Goal: Communication & Community: Answer question/provide support

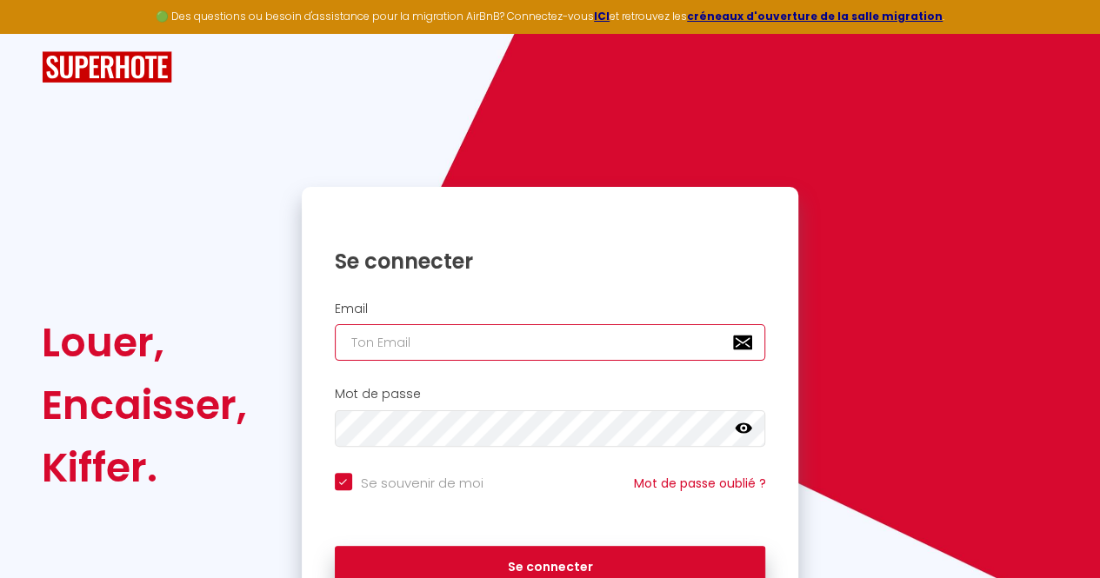
click at [593, 336] on input "email" at bounding box center [550, 342] width 431 height 37
type input "[PERSON_NAME][EMAIL_ADDRESS][DOMAIN_NAME]"
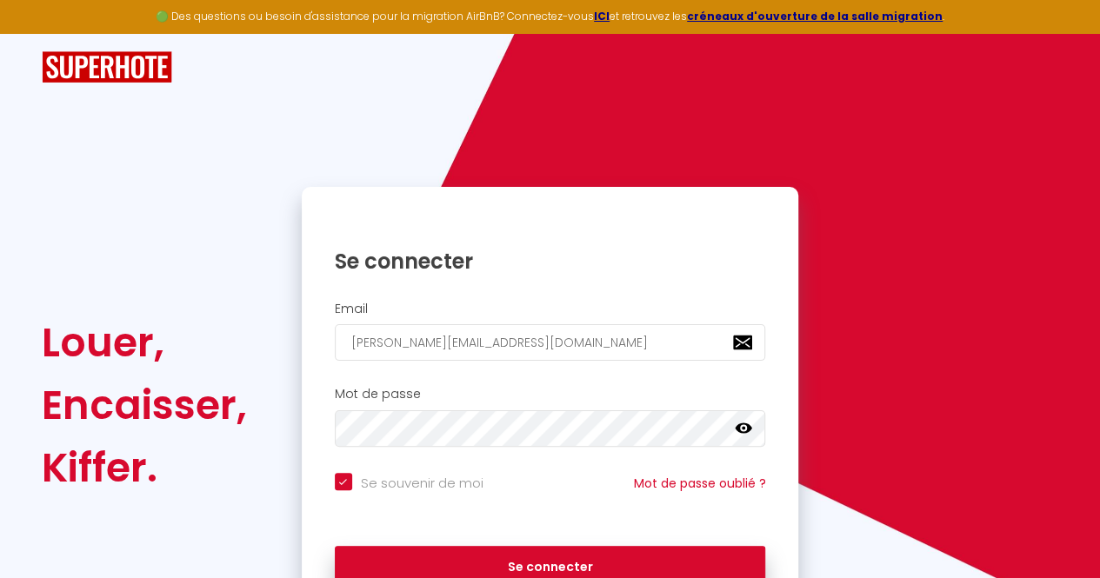
scroll to position [96, 0]
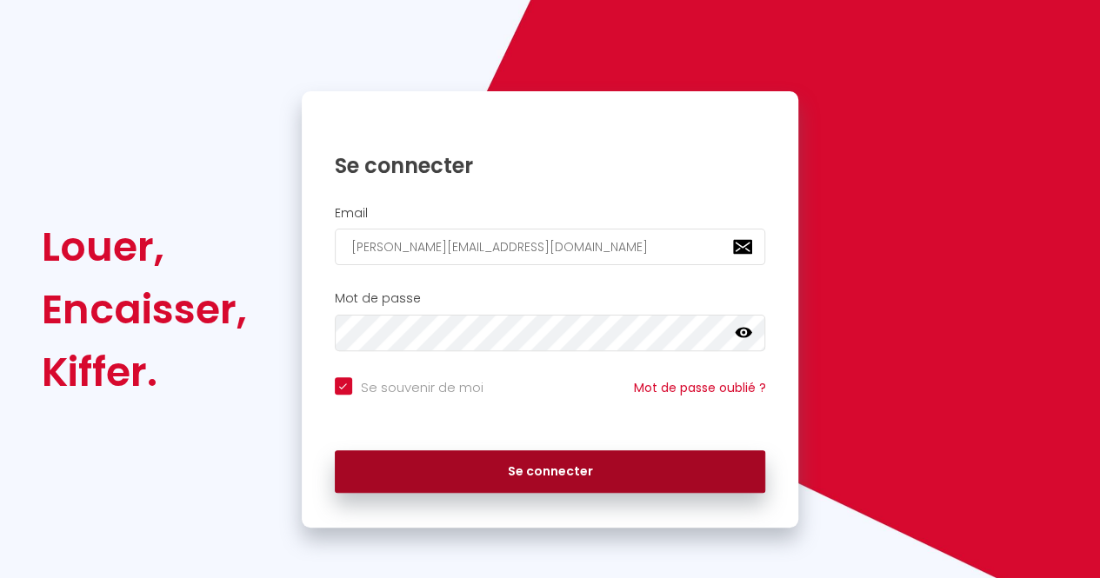
click at [537, 471] on button "Se connecter" at bounding box center [550, 471] width 431 height 43
checkbox input "true"
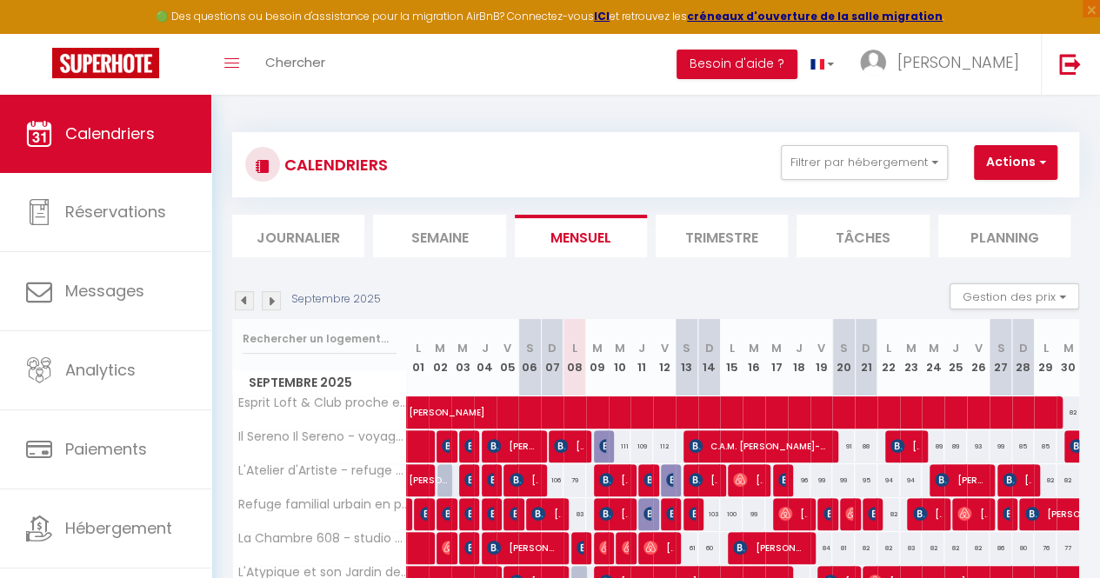
scroll to position [103, 0]
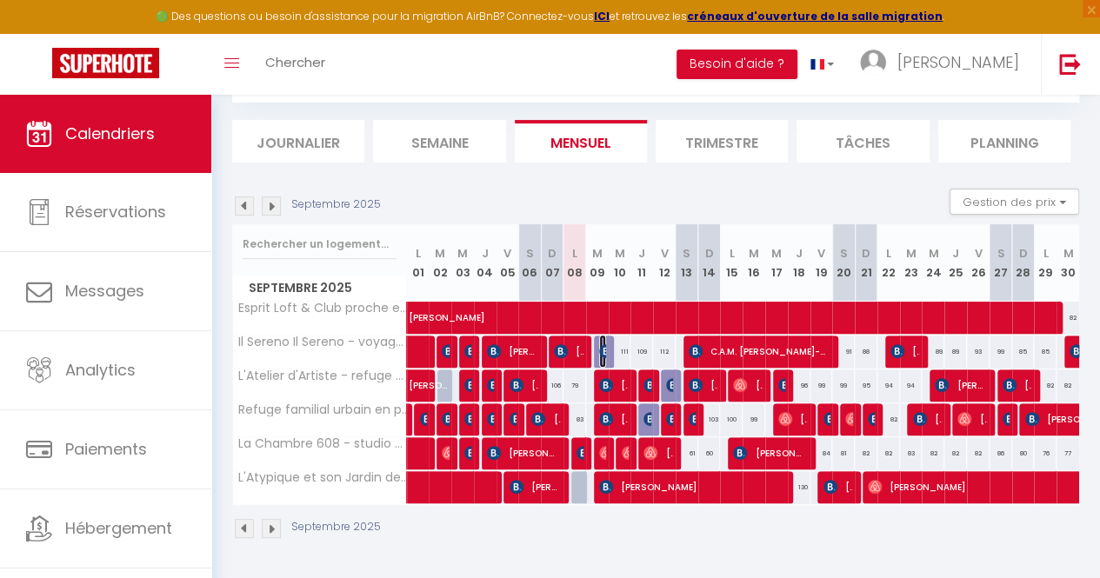
click at [599, 344] on img at bounding box center [606, 351] width 14 height 14
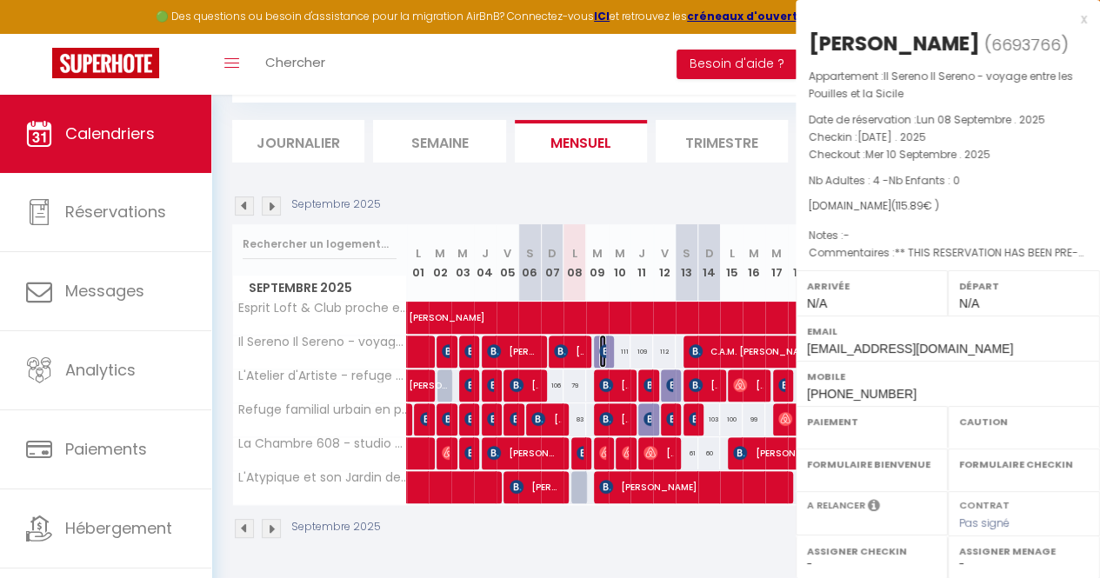
select select "OK"
select select "KO"
select select "0"
select select "1"
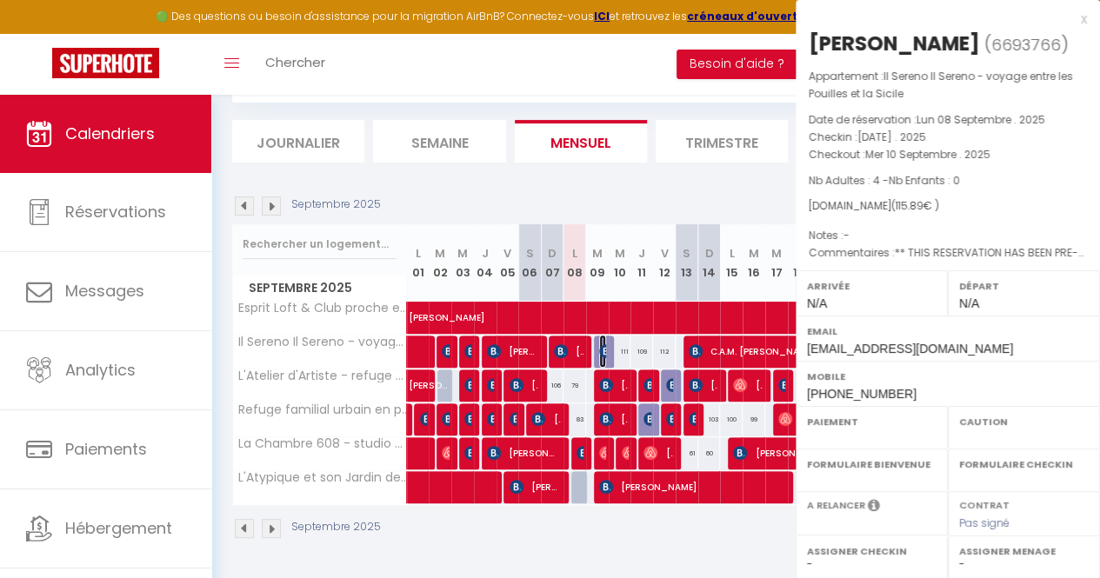
select select
select select "24734"
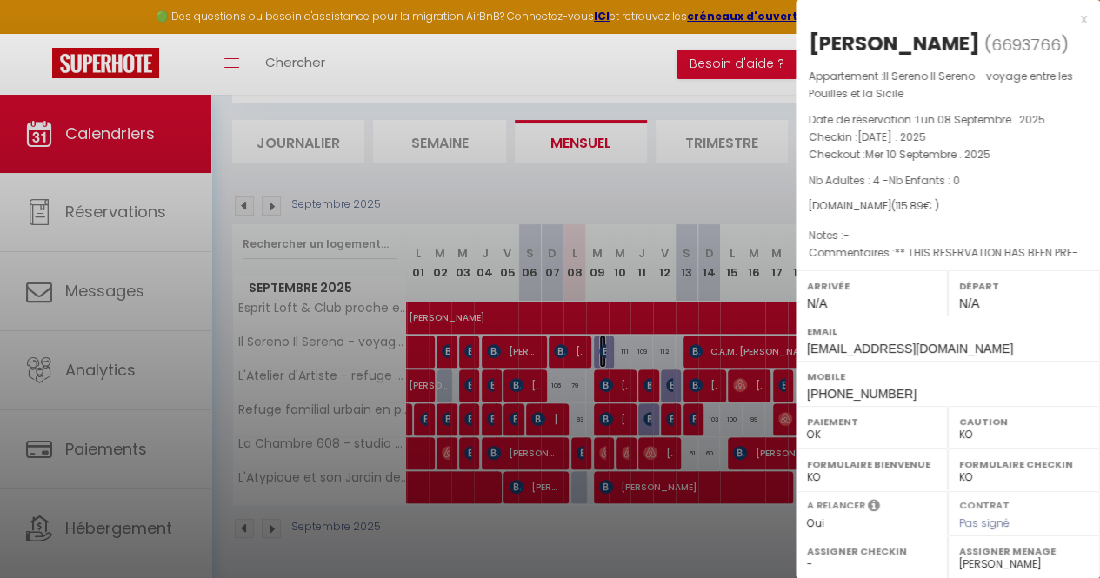
scroll to position [273, 0]
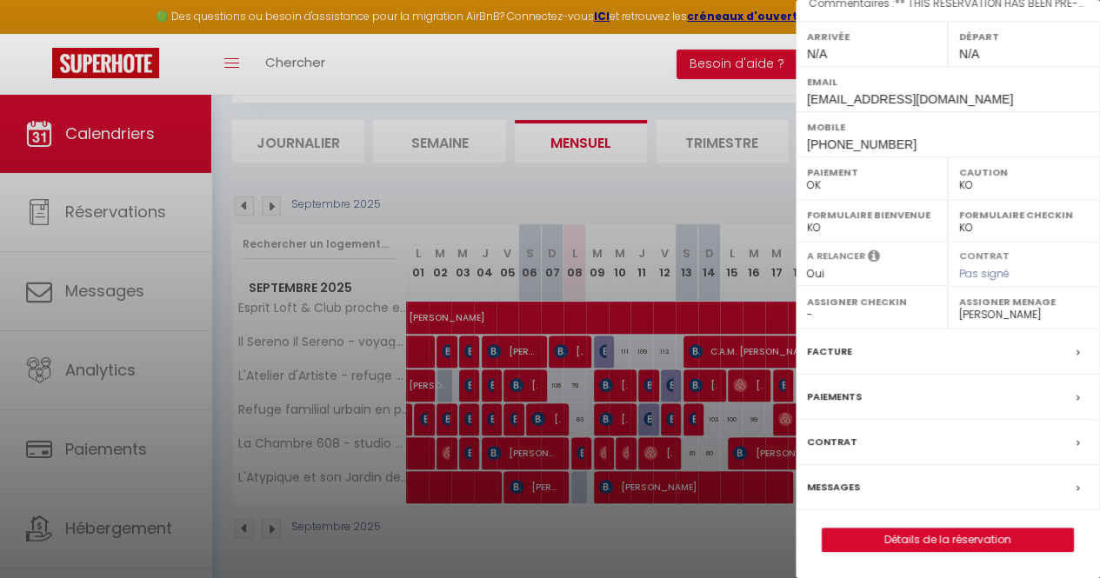
click at [911, 495] on div "Messages" at bounding box center [948, 487] width 304 height 45
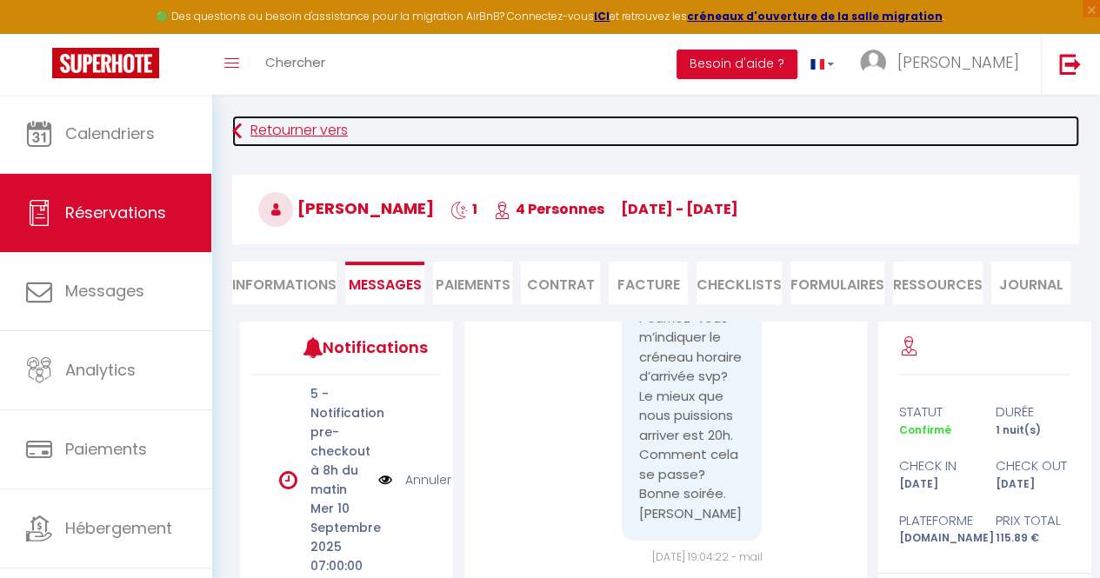
click at [290, 138] on link "Retourner vers" at bounding box center [655, 131] width 847 height 31
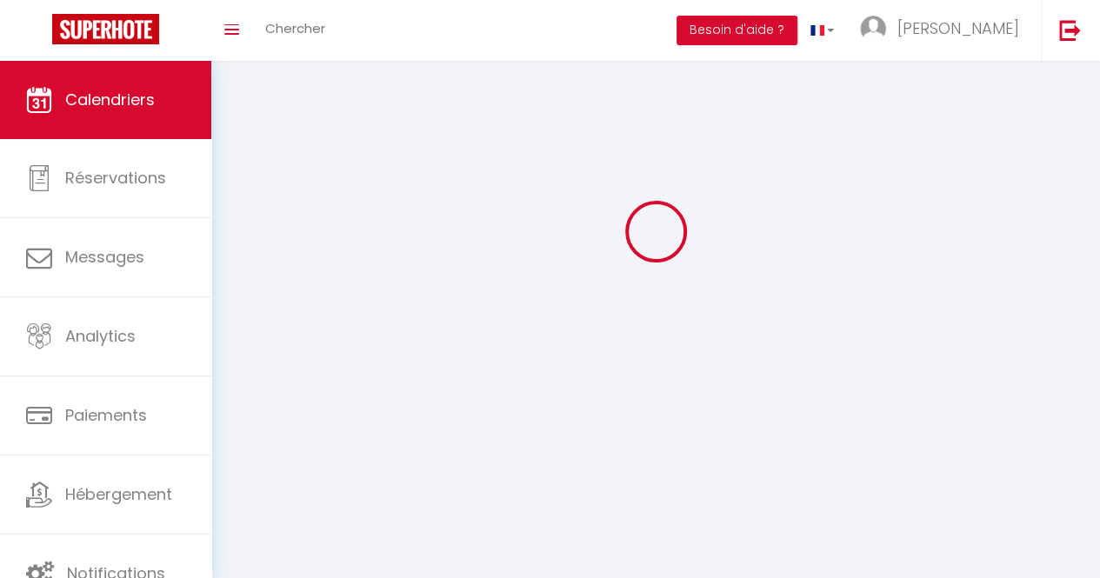
scroll to position [95, 0]
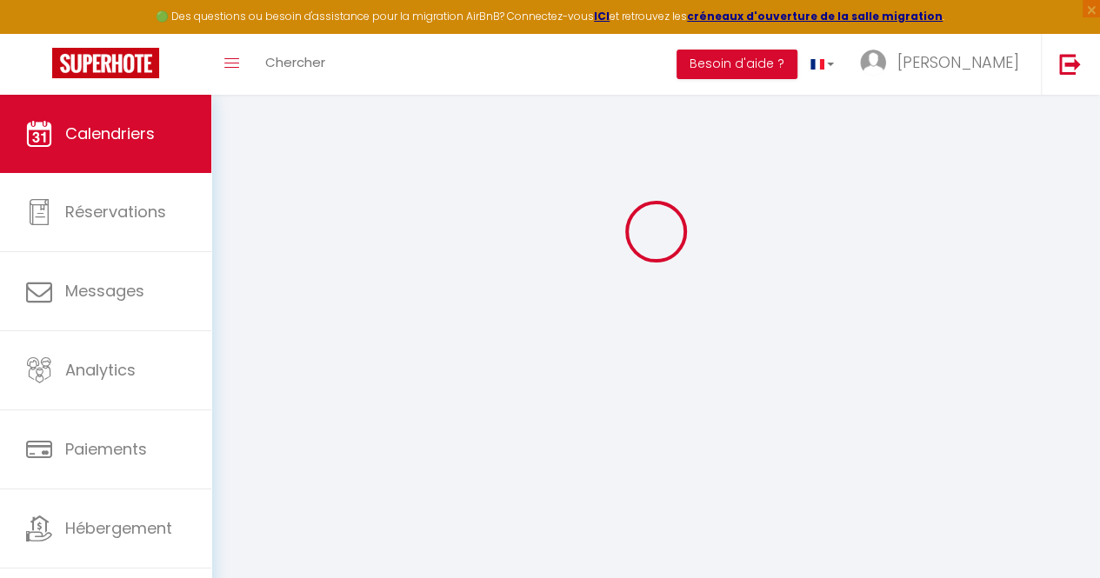
select select
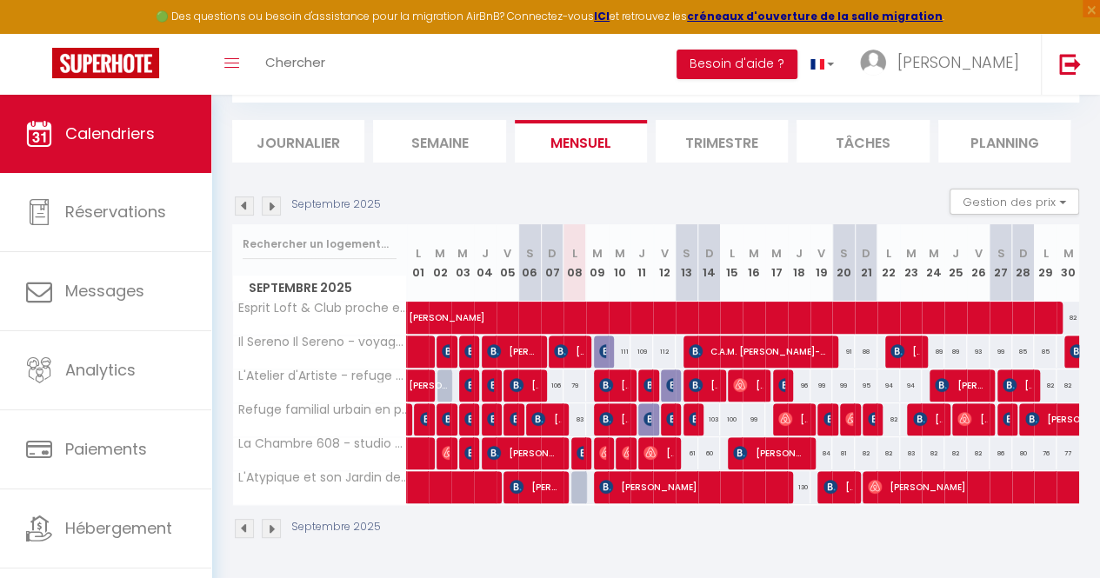
scroll to position [103, 0]
click at [599, 344] on img at bounding box center [606, 351] width 14 height 14
select select "OK"
select select "KO"
select select "0"
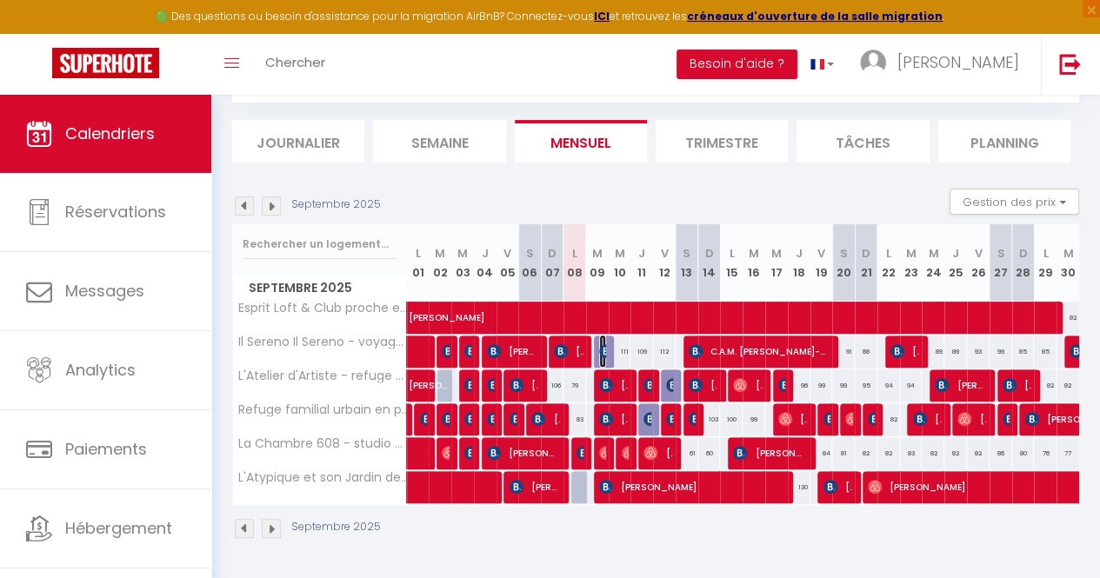
select select "0"
select select "1"
select select
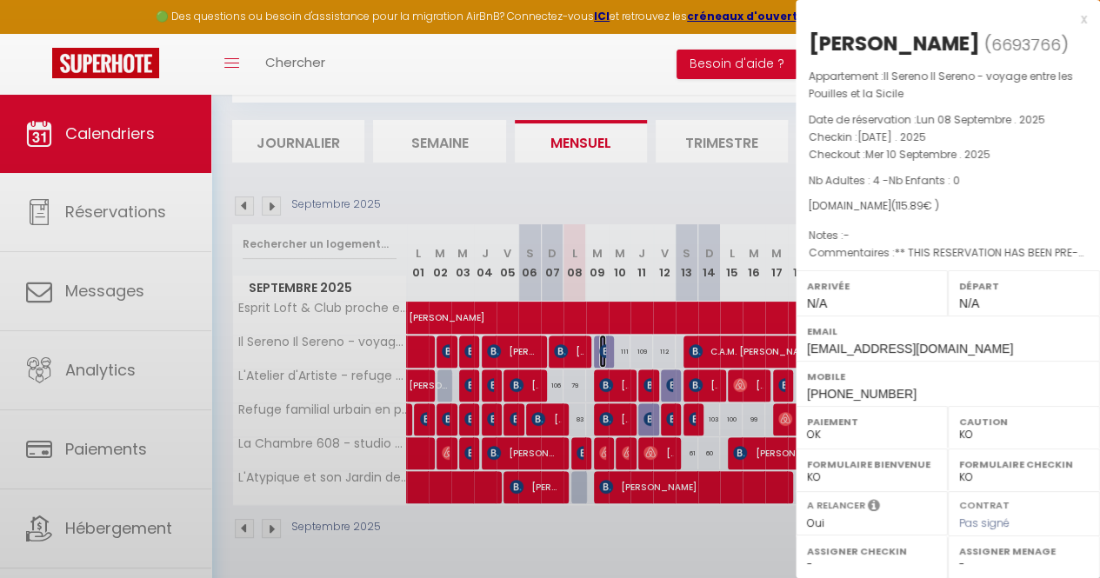
select select "24734"
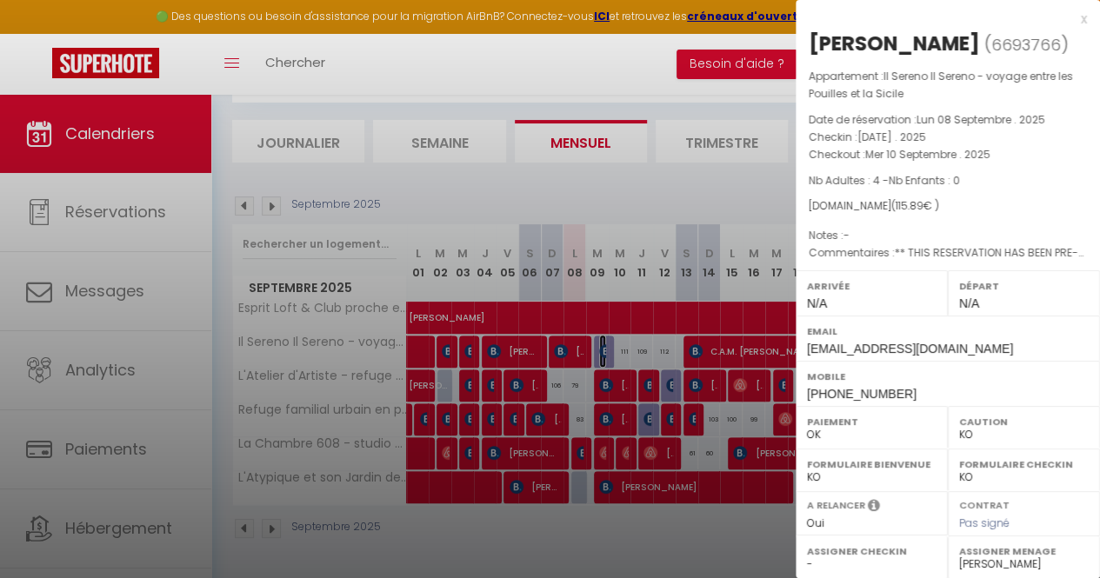
scroll to position [273, 0]
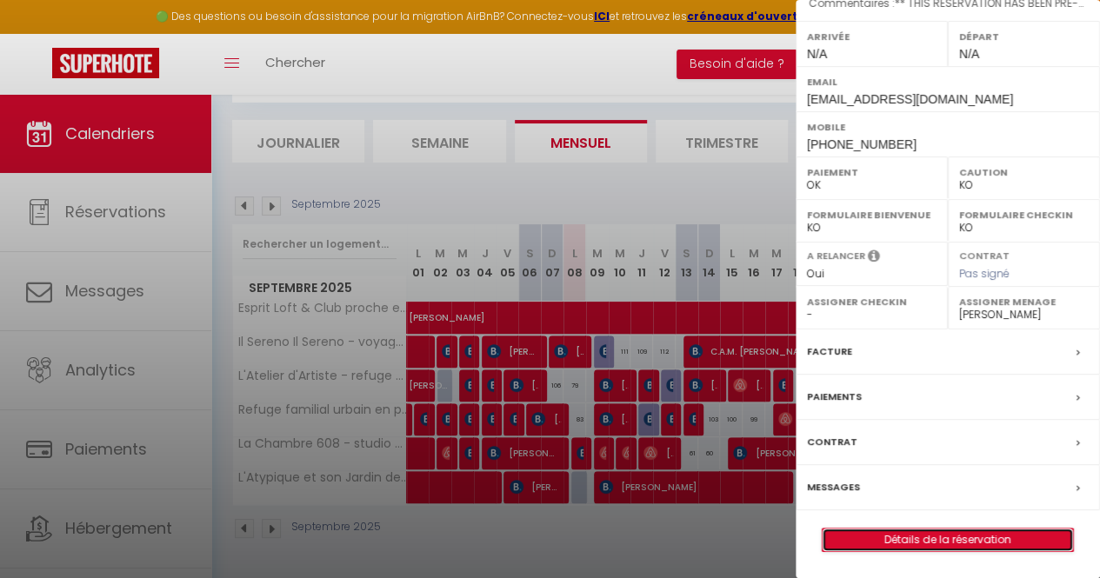
click at [890, 549] on link "Détails de la réservation" at bounding box center [948, 540] width 250 height 23
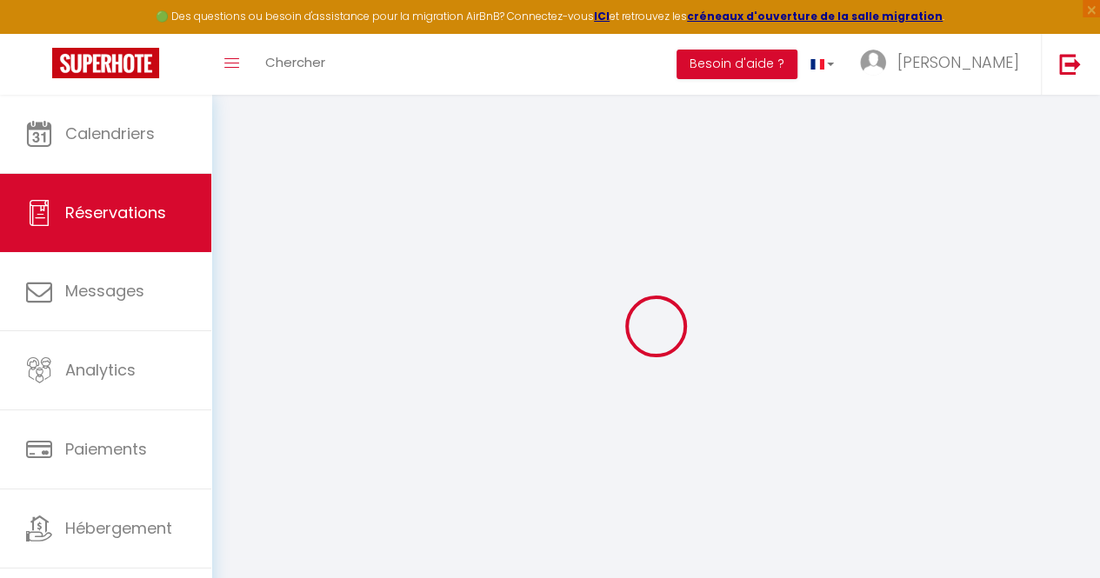
select select
checkbox input "false"
select select
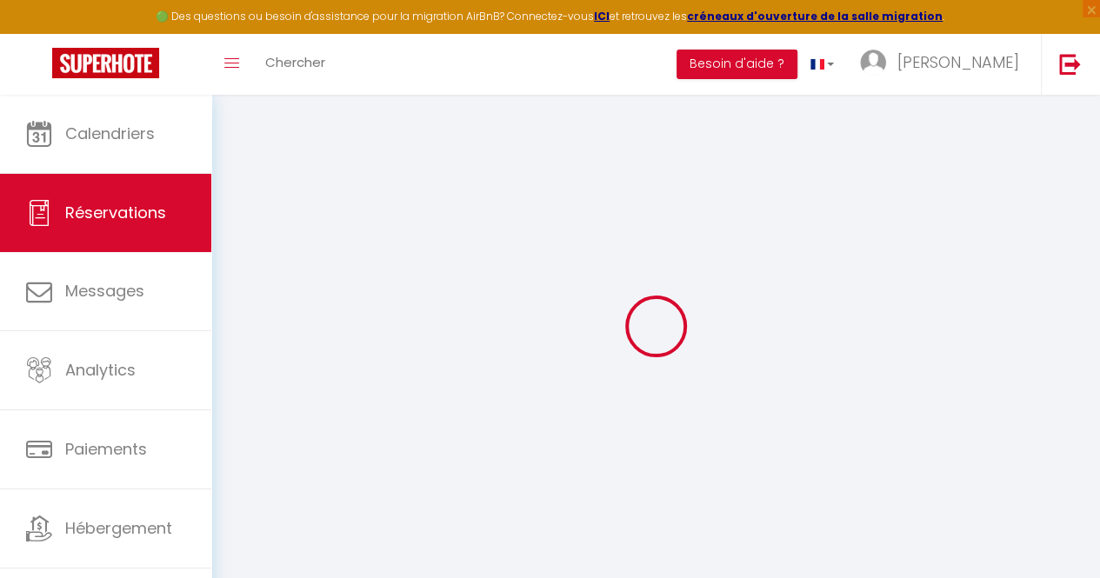
checkbox input "false"
type textarea "** THIS RESERVATION HAS BEEN PRE-PAID ** BOOKING NOTE : Payment charge is EUR 1…"
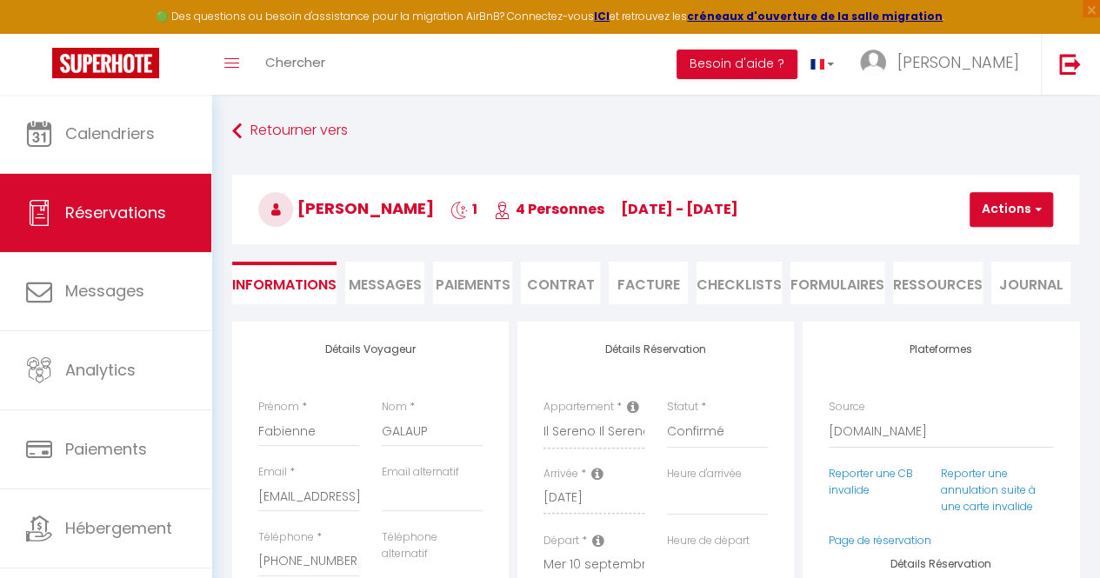
type input "7.78"
select select
checkbox input "false"
select select
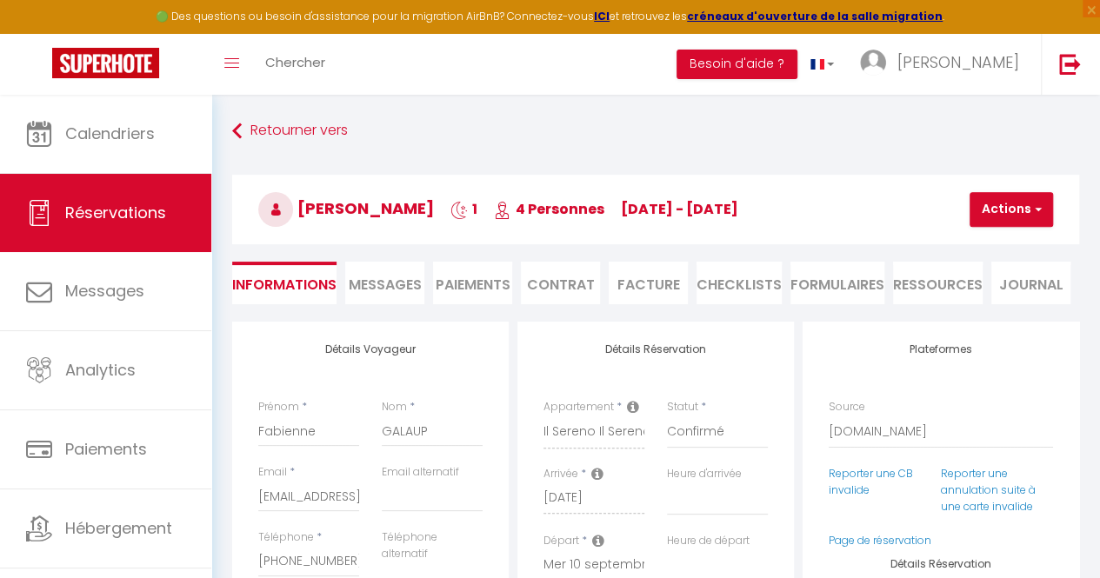
select select
click at [403, 279] on span "Messages" at bounding box center [385, 285] width 73 height 20
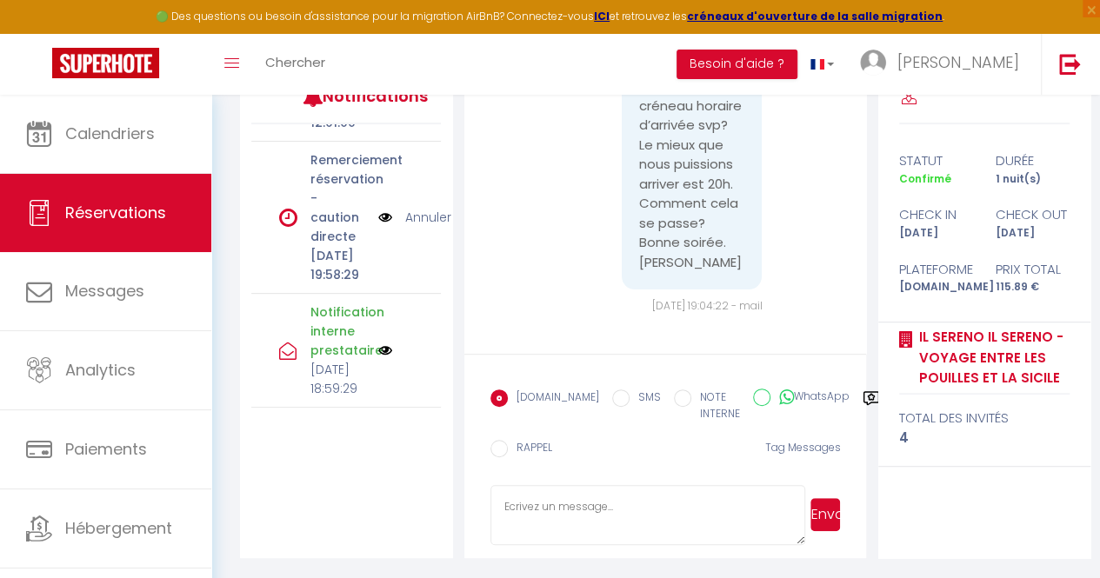
scroll to position [683, 0]
click at [407, 227] on link "Annuler" at bounding box center [428, 217] width 46 height 19
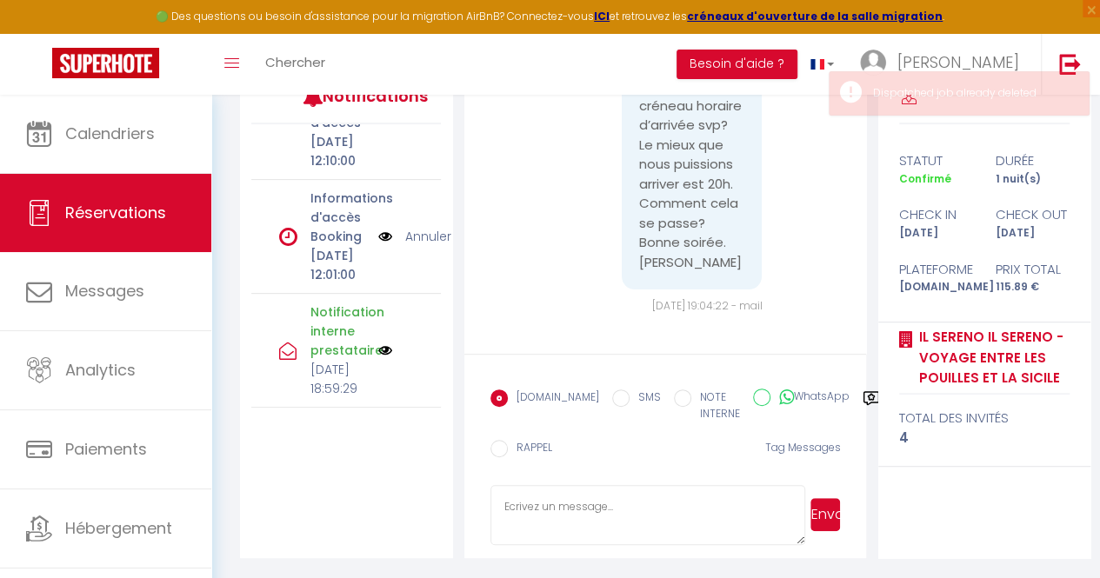
scroll to position [250, 0]
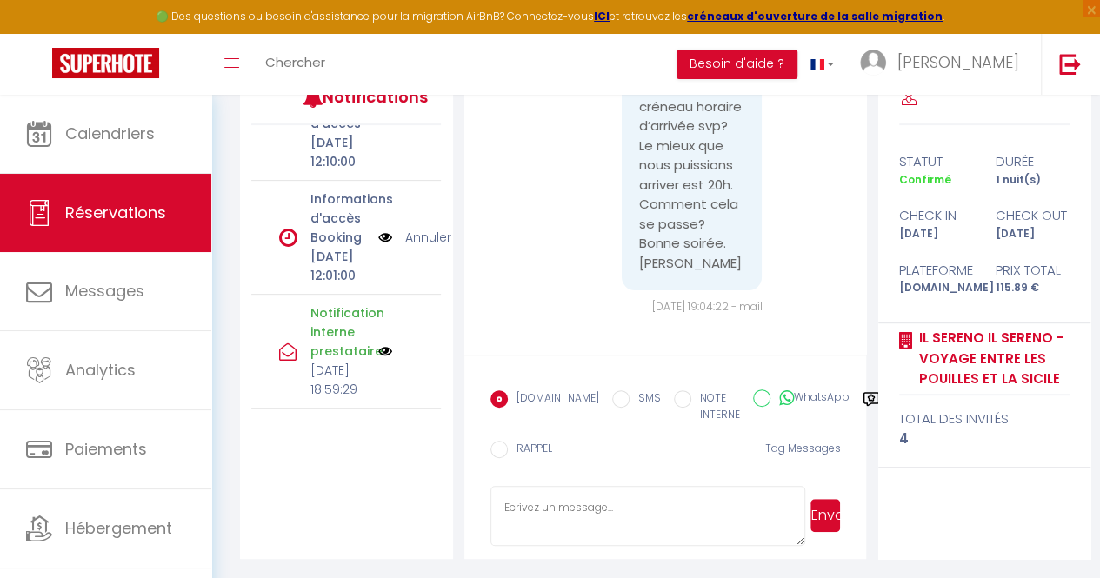
click at [626, 516] on textarea at bounding box center [648, 516] width 316 height 61
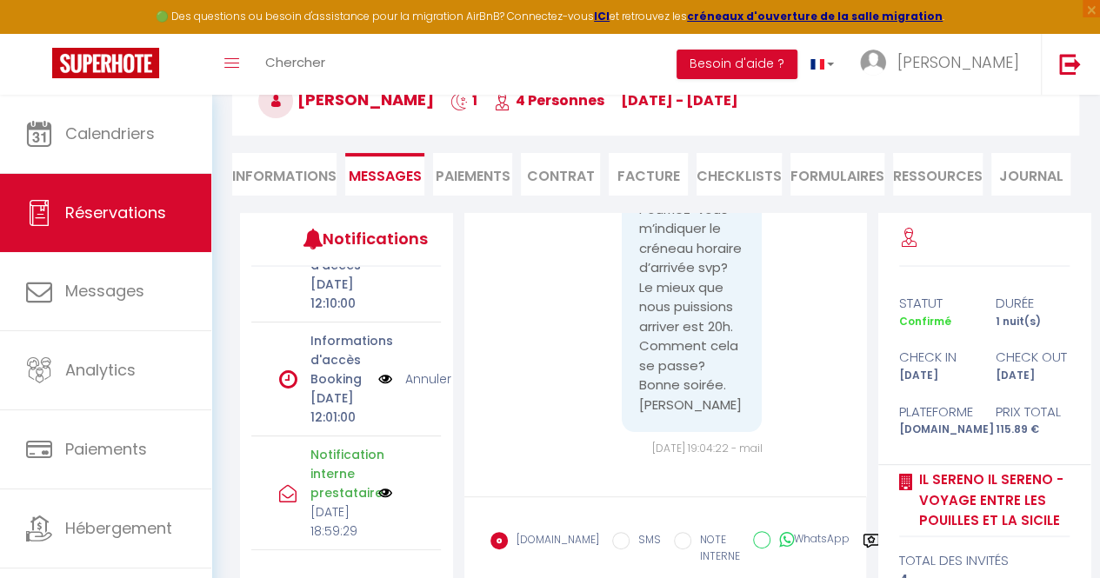
scroll to position [128, 0]
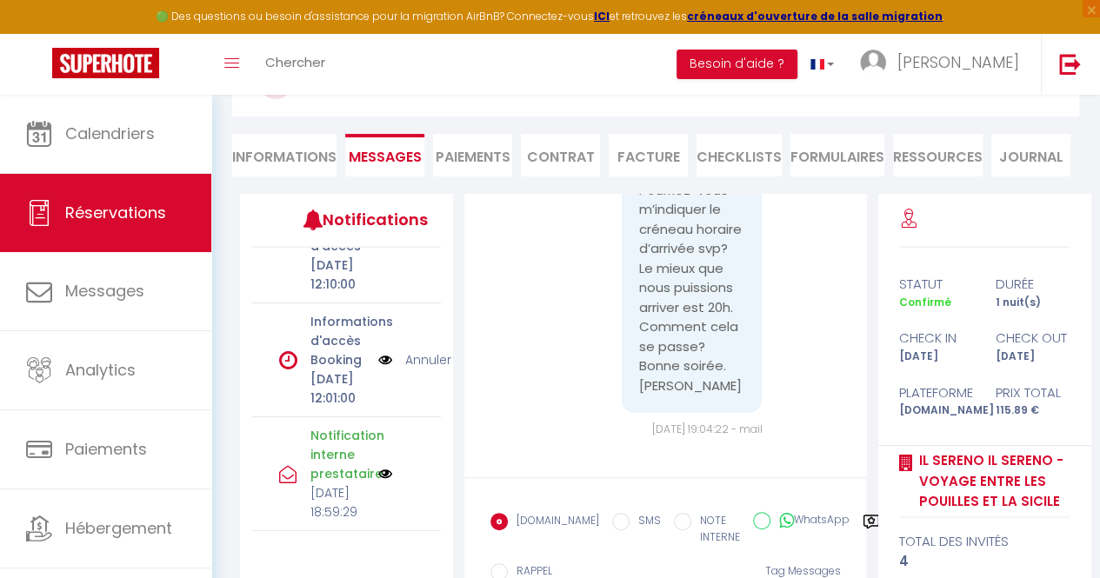
click at [327, 370] on p "[DATE] 12:01:00" at bounding box center [338, 389] width 57 height 38
click at [365, 341] on div "Informations d'accès Booking [DATE] 12:01:00" at bounding box center [338, 360] width 79 height 96
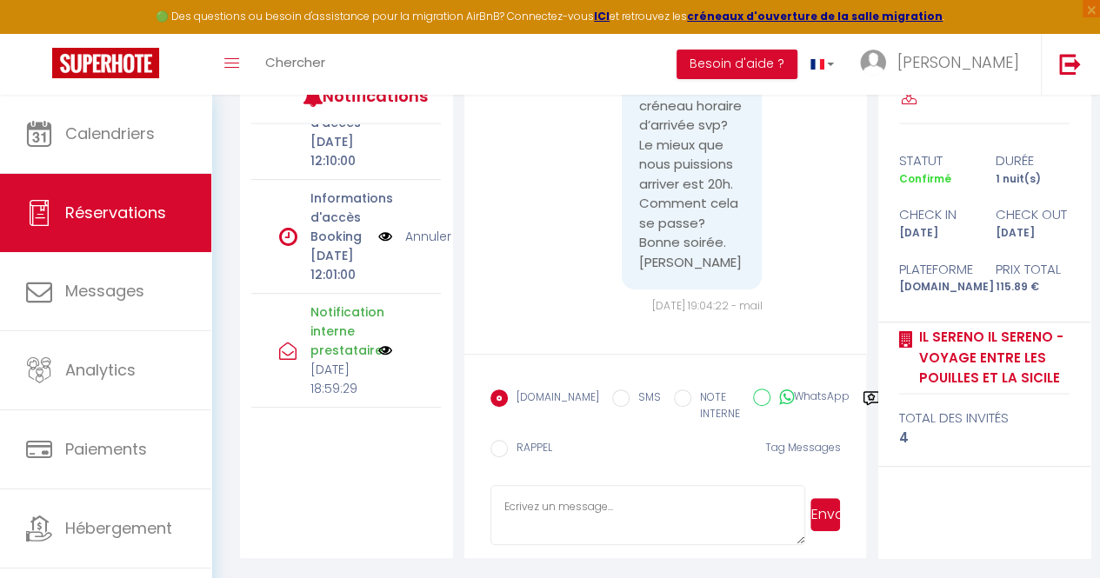
click at [863, 394] on div "Modèles" at bounding box center [899, 411] width 72 height 42
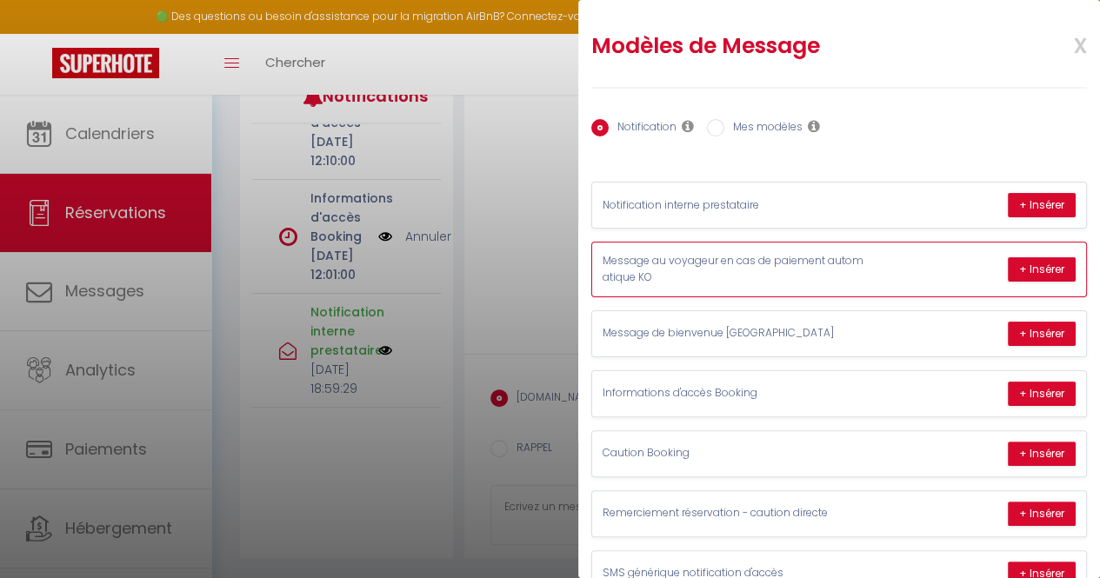
scroll to position [109, 0]
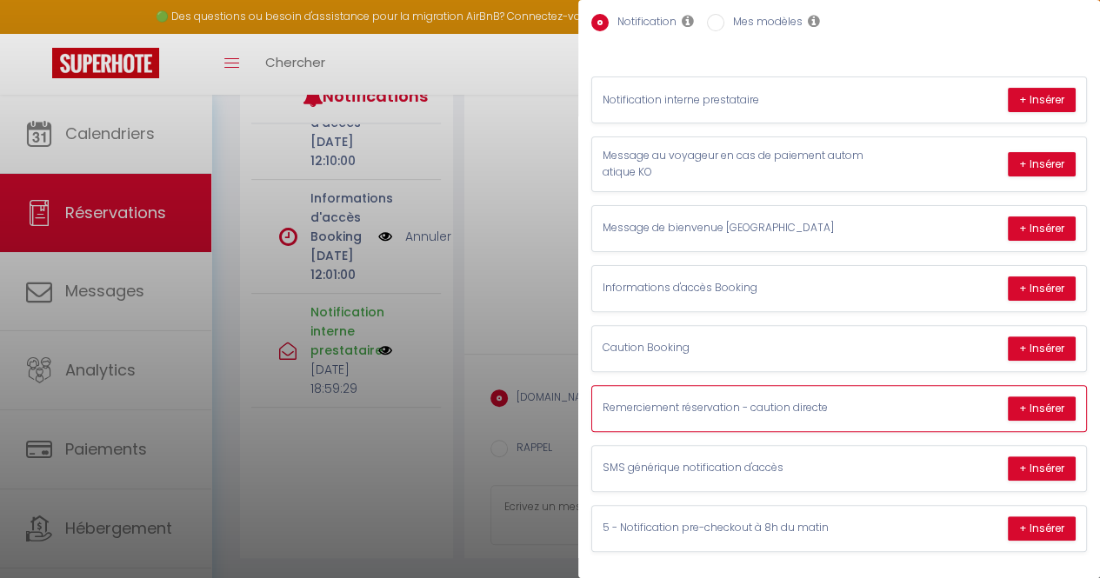
click at [1040, 386] on div "Remerciement réservation - caution directe + Insérer" at bounding box center [839, 408] width 494 height 45
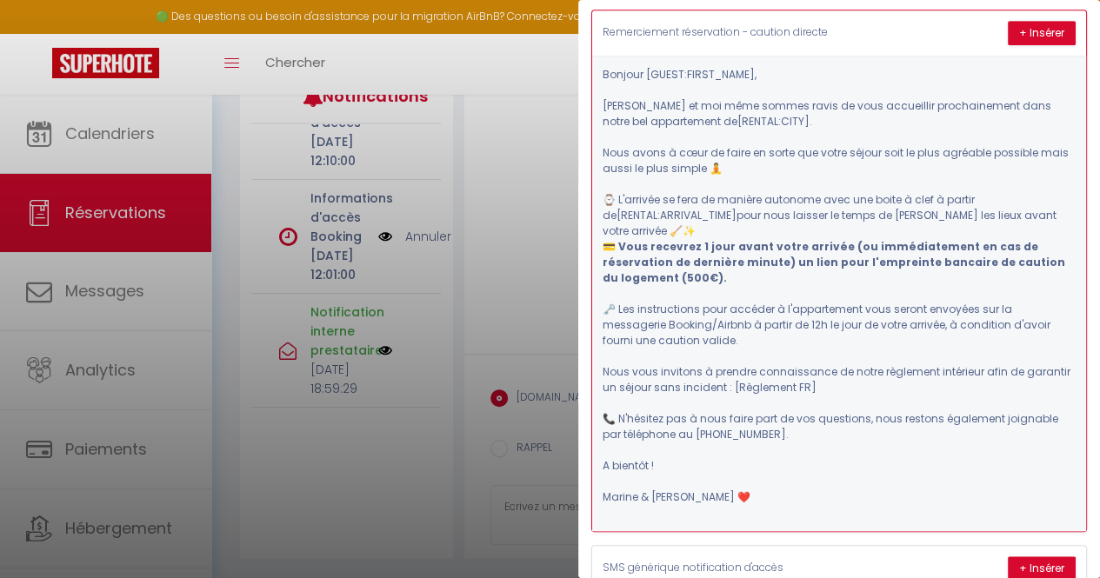
scroll to position [485, 0]
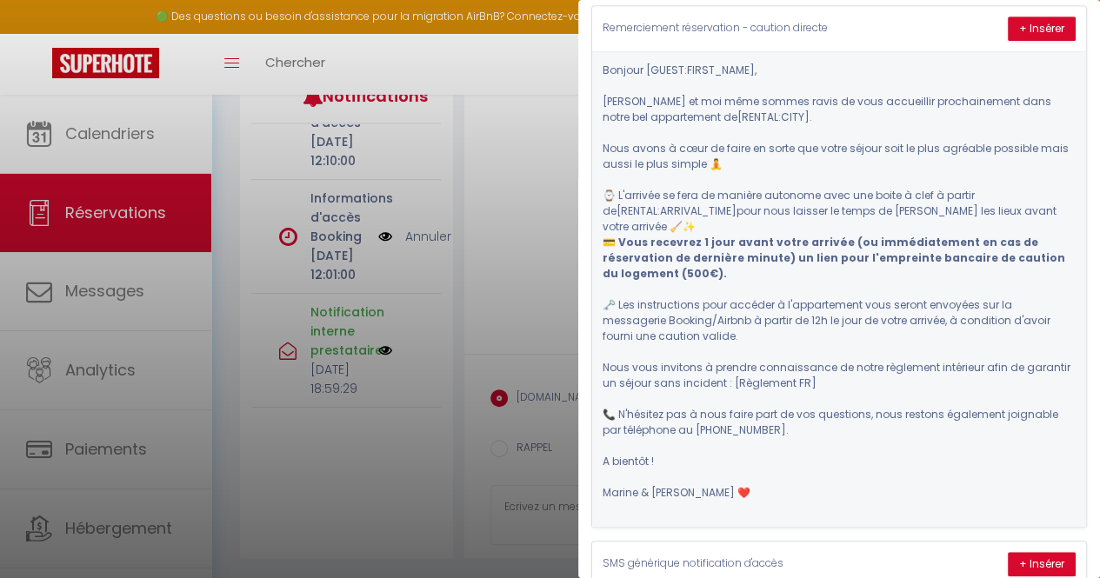
drag, startPoint x: 727, startPoint y: 153, endPoint x: 602, endPoint y: 135, distance: 126.5
click at [603, 135] on p "Bonjour ​[GUEST:FIRST_NAME]​ , [PERSON_NAME] et moi même sommes ravis de vous a…" at bounding box center [839, 149] width 473 height 172
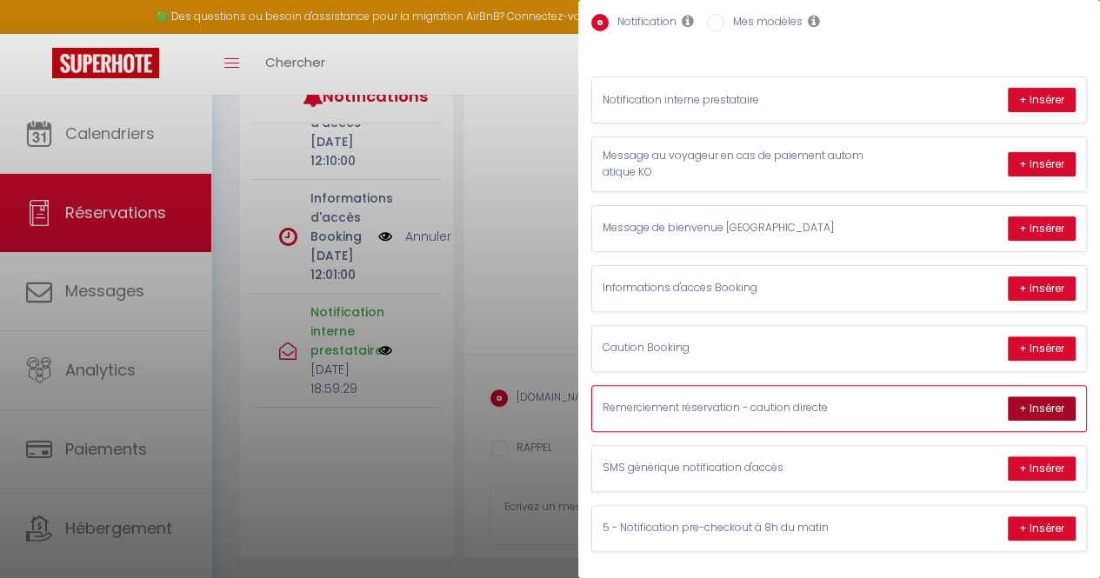
click at [1008, 396] on button "+ Insérer" at bounding box center [1042, 408] width 68 height 24
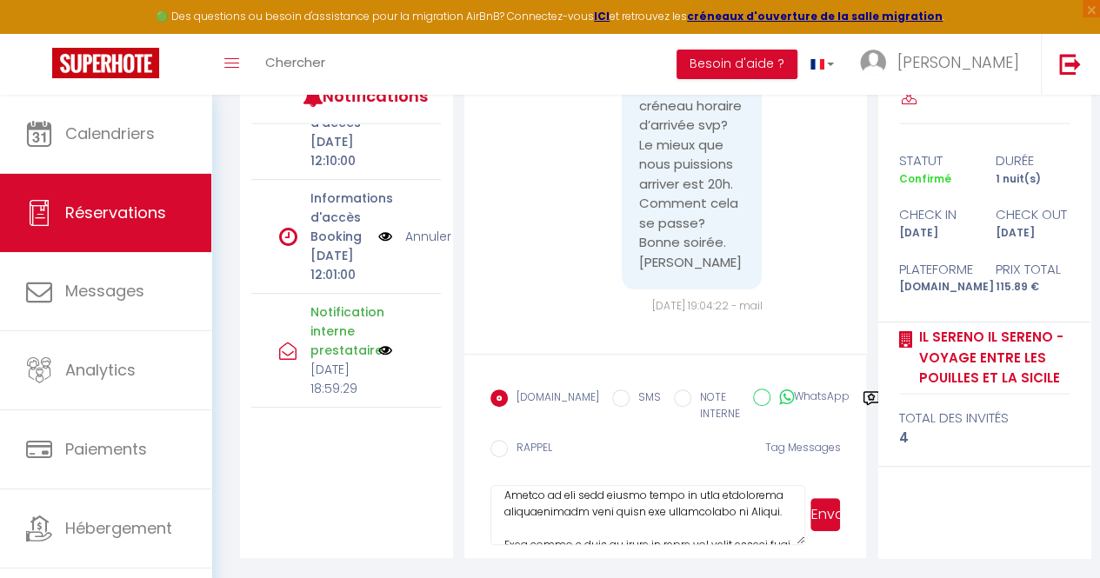
scroll to position [37, 0]
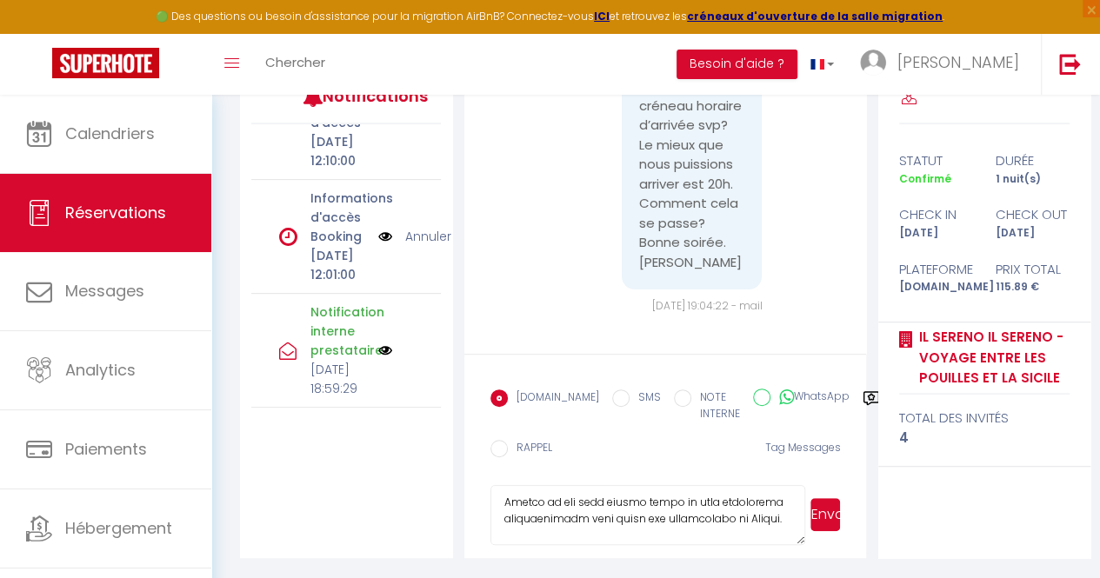
click at [572, 525] on textarea at bounding box center [648, 515] width 316 height 61
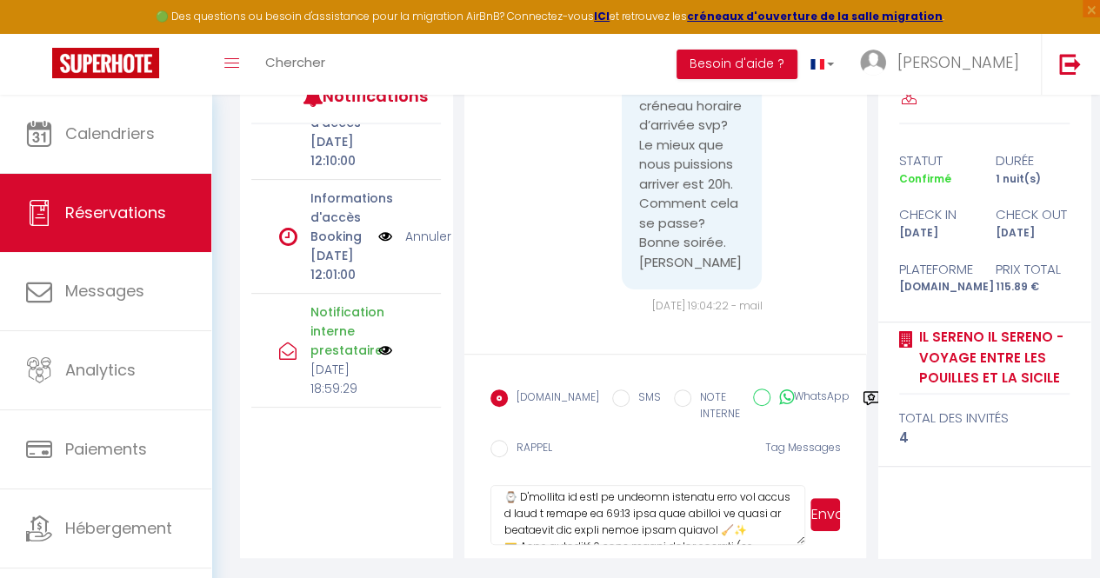
drag, startPoint x: 504, startPoint y: 505, endPoint x: 567, endPoint y: 519, distance: 64.1
click at [567, 519] on textarea at bounding box center [648, 515] width 316 height 61
click at [589, 509] on textarea at bounding box center [648, 515] width 316 height 61
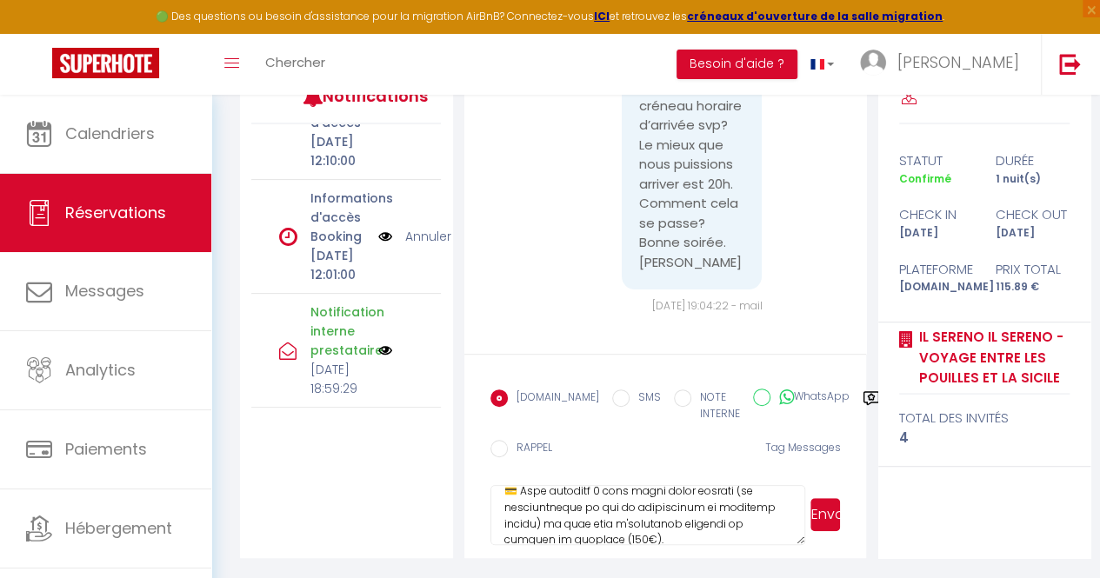
scroll to position [197, 0]
click at [542, 528] on textarea at bounding box center [648, 515] width 316 height 61
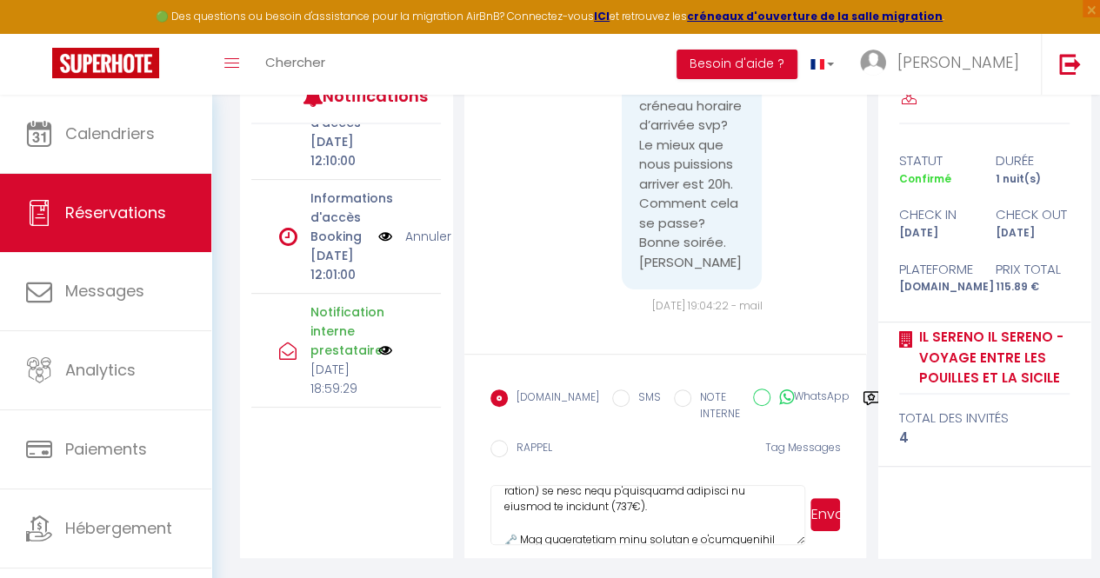
scroll to position [231, 0]
click at [597, 505] on textarea at bounding box center [648, 515] width 316 height 61
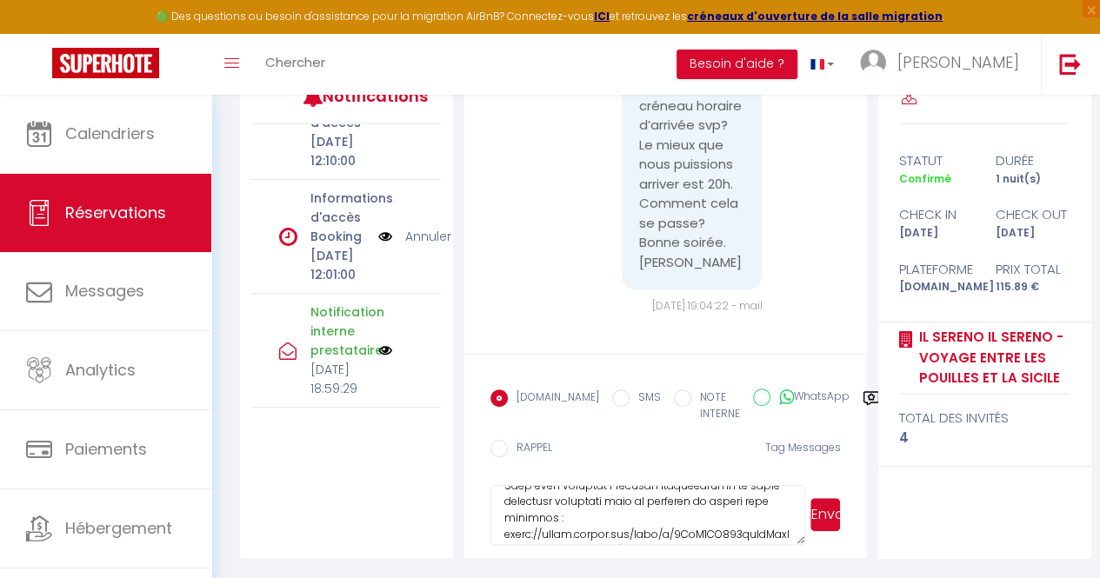
click at [602, 501] on textarea at bounding box center [648, 515] width 316 height 61
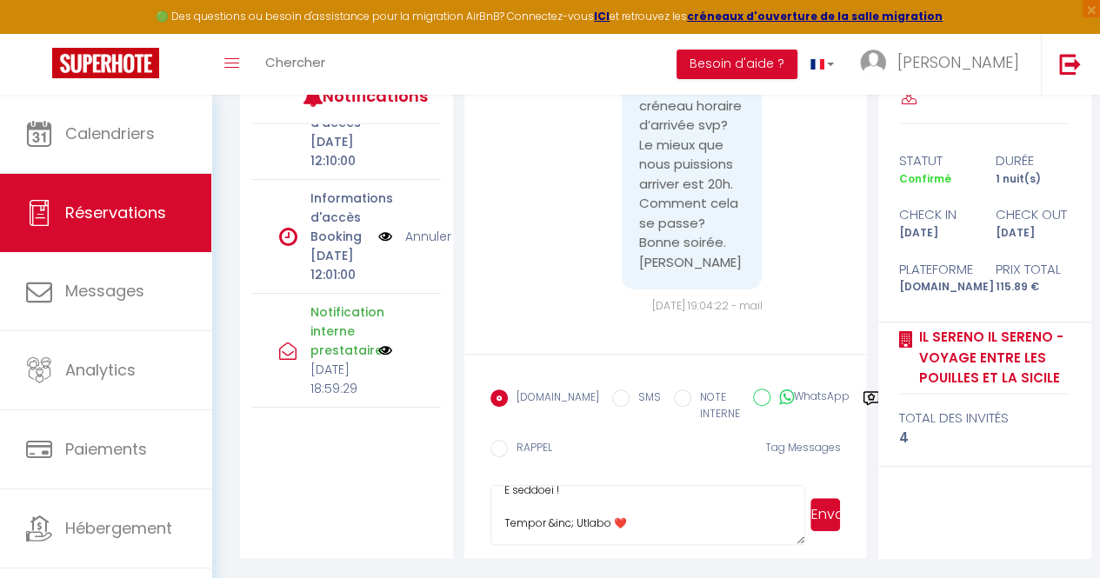
scroll to position [565, 0]
click at [578, 513] on textarea at bounding box center [648, 515] width 316 height 61
click at [696, 516] on textarea at bounding box center [648, 515] width 316 height 61
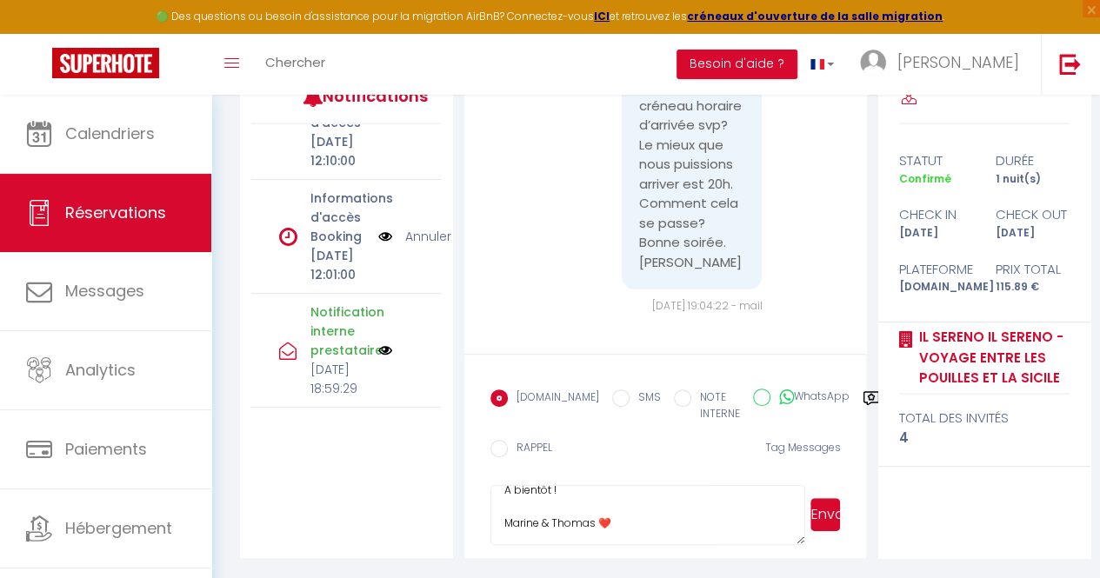
click at [527, 526] on textarea at bounding box center [648, 515] width 316 height 61
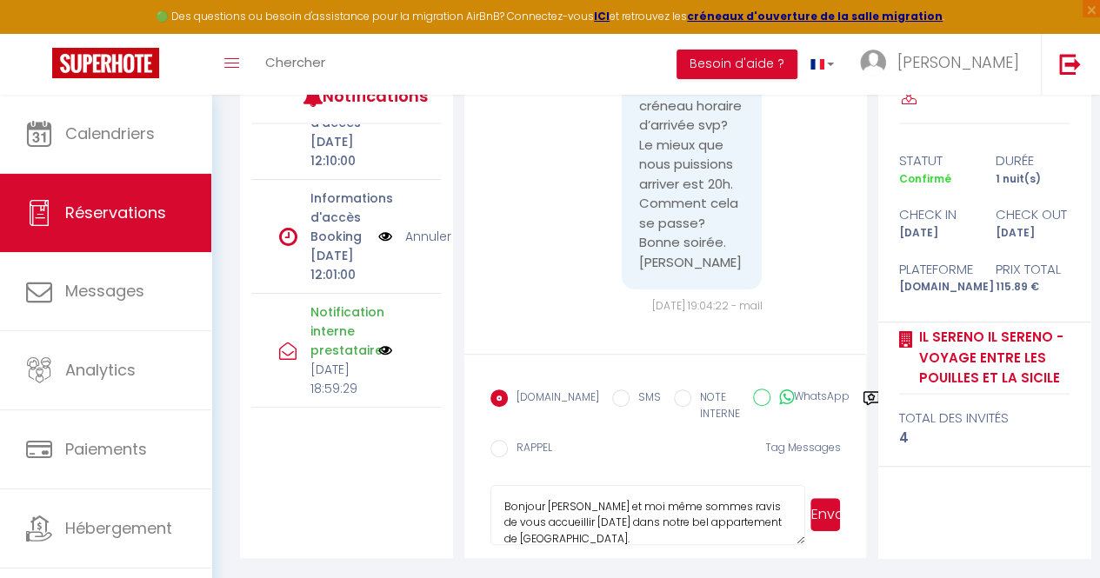
click at [518, 507] on textarea "Bonjour [PERSON_NAME] et moi même sommes ravis de vous accueillir [DATE] dans n…" at bounding box center [648, 515] width 316 height 61
type textarea "Bonsoir [PERSON_NAME] et moi même sommes ravis de vous accueillir [DATE] dans n…"
click at [819, 502] on button "Envoyer" at bounding box center [825, 514] width 30 height 33
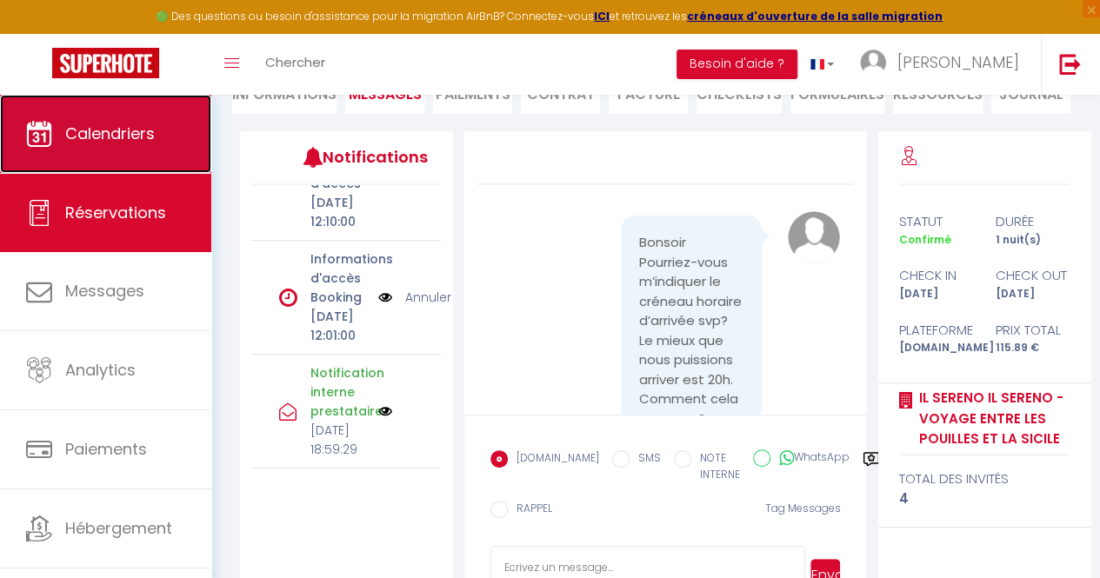
click at [96, 131] on span "Calendriers" at bounding box center [110, 134] width 90 height 22
